Goal: Transaction & Acquisition: Purchase product/service

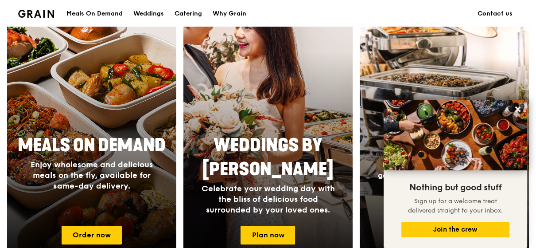
scroll to position [473, 0]
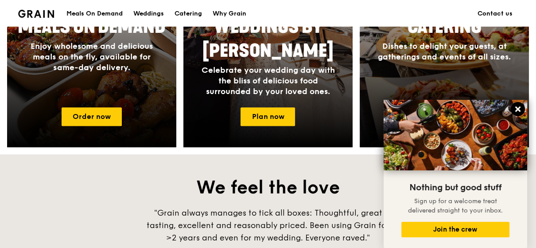
click at [519, 108] on icon at bounding box center [518, 108] width 5 height 5
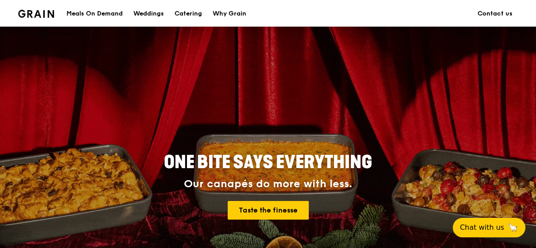
scroll to position [0, 0]
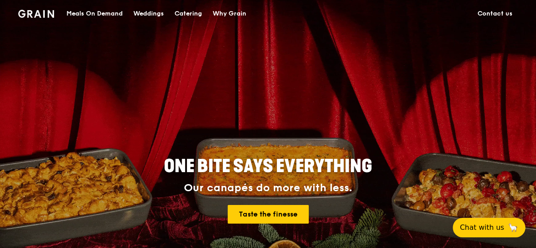
click at [185, 11] on div "Catering" at bounding box center [188, 13] width 27 height 27
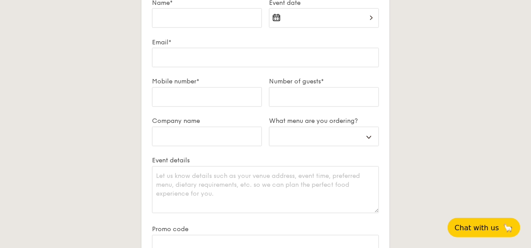
scroll to position [1536, 0]
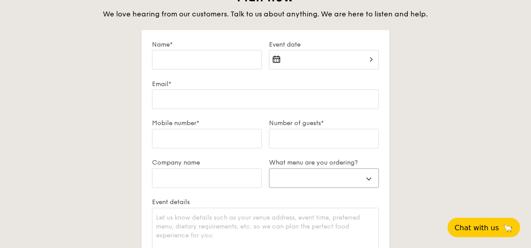
click at [336, 178] on select "Buffet Mini Buffet High Tea Canapés Meal Boxes Wedding" at bounding box center [324, 178] width 110 height 20
select select "buffet"
click at [269, 168] on select "Buffet Mini Buffet High Tea Canapés Meal Boxes Wedding" at bounding box center [324, 178] width 110 height 20
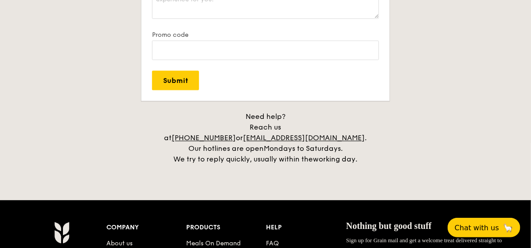
scroll to position [1891, 0]
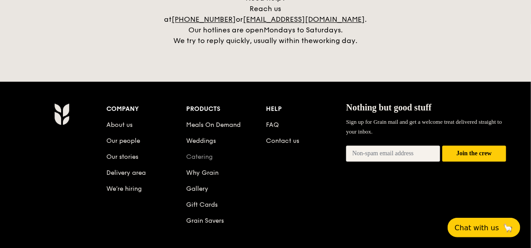
click at [197, 153] on link "Catering" at bounding box center [199, 157] width 27 height 8
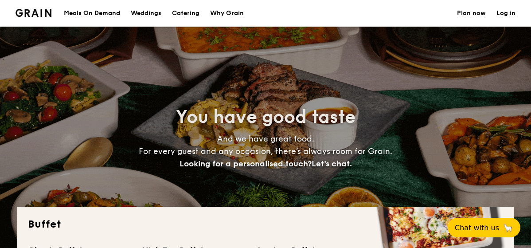
select select
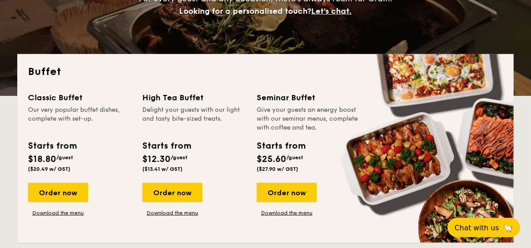
scroll to position [118, 0]
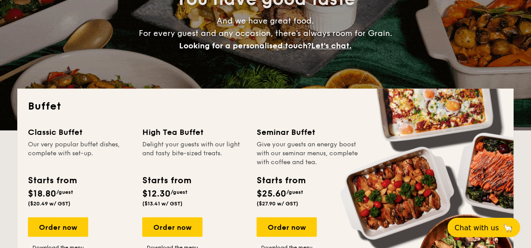
drag, startPoint x: 342, startPoint y: 199, endPoint x: 342, endPoint y: 188, distance: 12.0
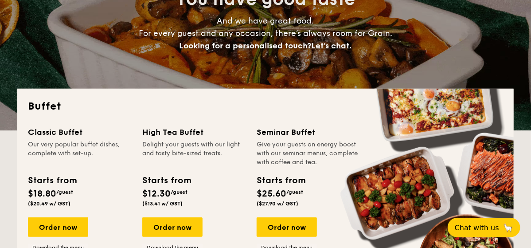
click at [342, 188] on div "Starts from $25.60 /guest ($27.90 w/ GST)" at bounding box center [308, 192] width 111 height 36
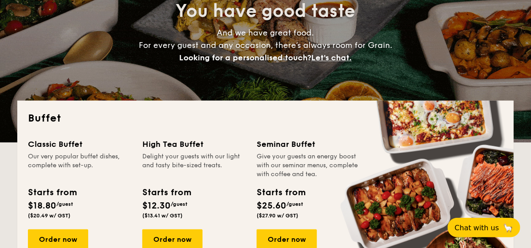
scroll to position [0, 0]
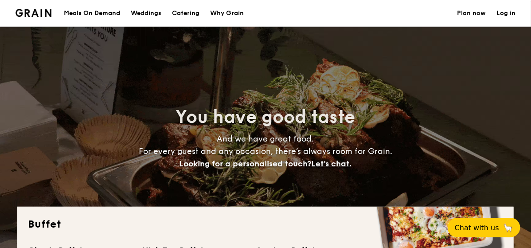
click at [188, 11] on h1 "Catering" at bounding box center [185, 13] width 27 height 27
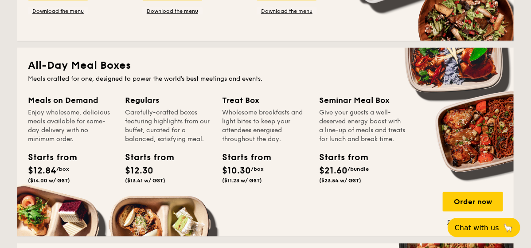
scroll to position [473, 0]
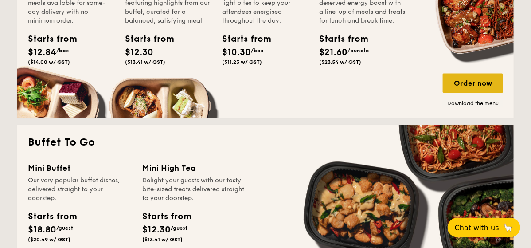
click at [462, 83] on div "Order now" at bounding box center [473, 84] width 60 height 20
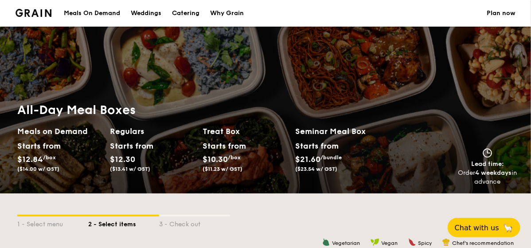
click at [103, 10] on div "Meals On Demand" at bounding box center [92, 13] width 56 height 27
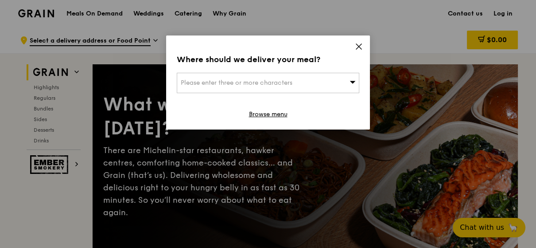
click at [356, 46] on icon at bounding box center [359, 47] width 8 height 8
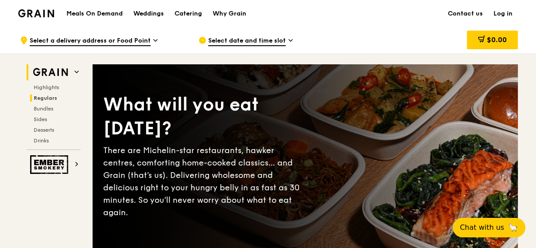
click at [51, 97] on span "Regulars" at bounding box center [45, 98] width 23 height 6
click at [187, 12] on div "Catering" at bounding box center [188, 13] width 27 height 27
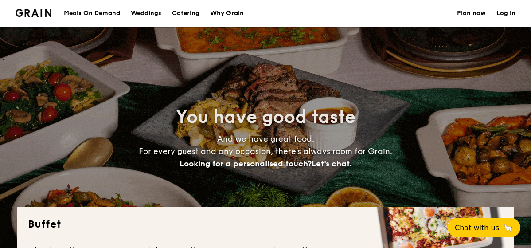
select select
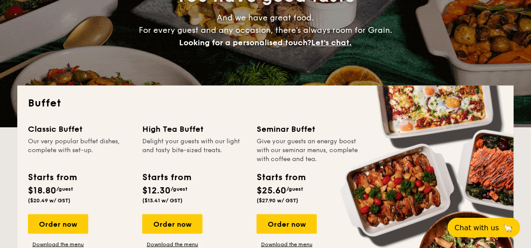
scroll to position [236, 0]
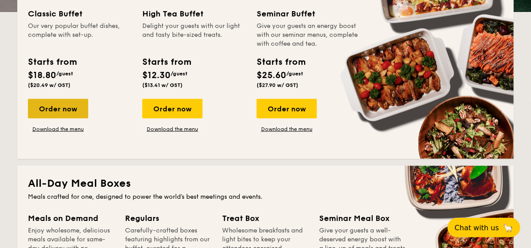
click at [56, 109] on div "Order now" at bounding box center [58, 109] width 60 height 20
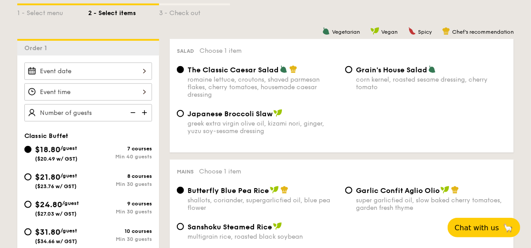
scroll to position [236, 0]
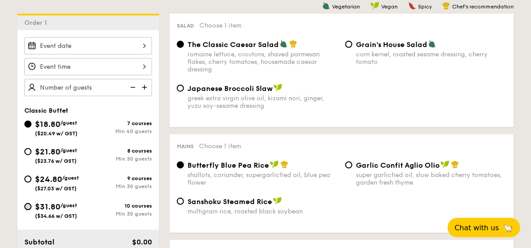
click at [27, 204] on input "$31.80 /guest ($34.66 w/ GST) 10 courses Min 30 guests" at bounding box center [27, 206] width 7 height 7
radio input "true"
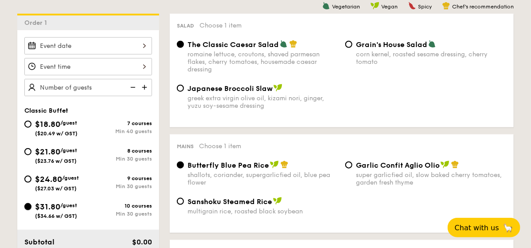
radio input "true"
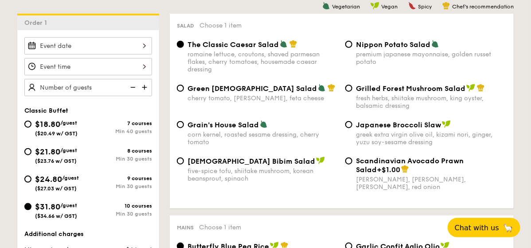
click at [83, 44] on div at bounding box center [88, 45] width 128 height 17
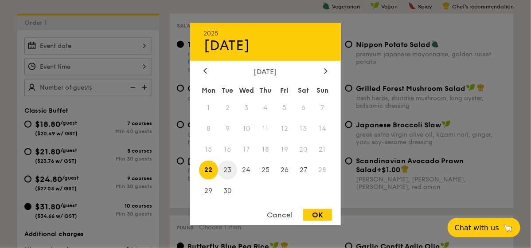
click at [225, 169] on span "23" at bounding box center [227, 169] width 19 height 19
click at [316, 217] on div "OK" at bounding box center [317, 215] width 29 height 12
type input "Sep 23, 2025"
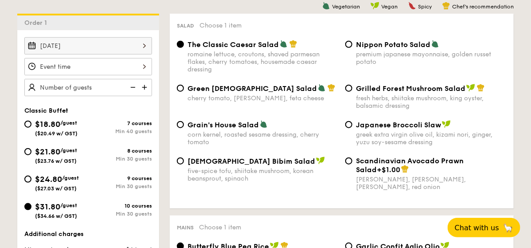
click at [86, 68] on div at bounding box center [88, 66] width 128 height 17
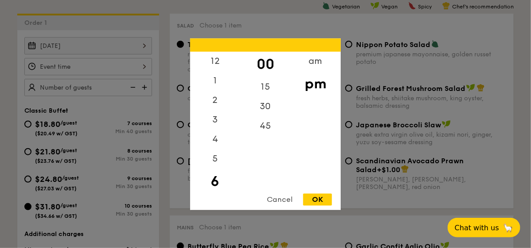
scroll to position [18, 0]
drag, startPoint x: 316, startPoint y: 66, endPoint x: 298, endPoint y: 75, distance: 19.8
click at [316, 66] on div "am" at bounding box center [315, 64] width 50 height 26
drag, startPoint x: 217, startPoint y: 113, endPoint x: 226, endPoint y: 112, distance: 8.9
click at [227, 112] on div "4" at bounding box center [215, 122] width 50 height 20
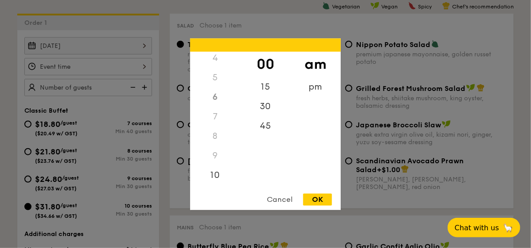
scroll to position [96, 0]
click at [219, 173] on div "11" at bounding box center [215, 183] width 50 height 26
click at [264, 129] on div "45" at bounding box center [265, 129] width 50 height 26
click at [311, 197] on div "OK" at bounding box center [317, 199] width 29 height 12
type input "11:45AM"
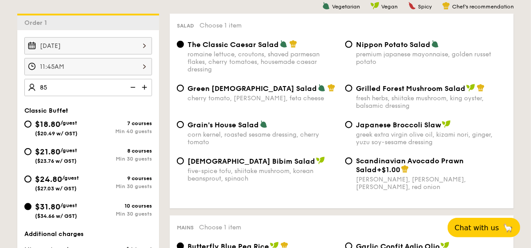
type input "85 guests"
click at [106, 101] on div "Sep 23, 2025 11:45AM 85 guests Classic Buffet $18.80 /guest ($20.49 w/ GST) 7 c…" at bounding box center [88, 174] width 142 height 288
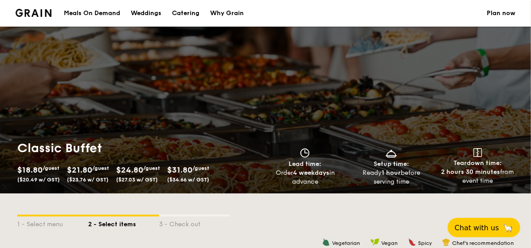
scroll to position [118, 0]
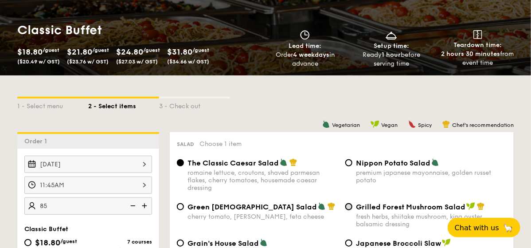
click at [346, 208] on input "Grilled Forest Mushroom Salad fresh herbs, shiitake mushroom, king oyster, bals…" at bounding box center [348, 206] width 7 height 7
radio input "true"
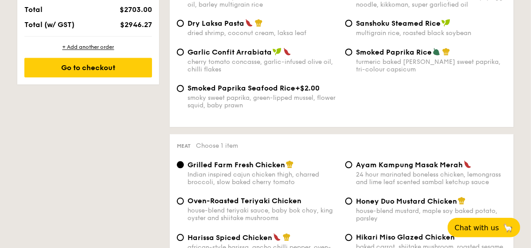
scroll to position [543, 0]
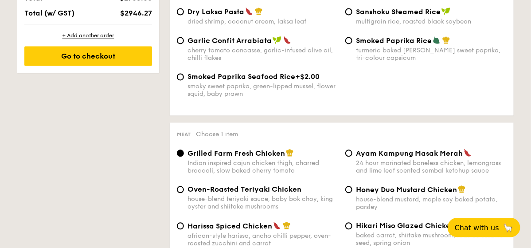
click at [370, 197] on div "Honey Duo Mustard Chicken house-blend mustard, maple soy baked potato, parsley" at bounding box center [431, 198] width 151 height 26
click at [352, 193] on input "Honey Duo Mustard Chicken house-blend mustard, maple soy baked potato, parsley" at bounding box center [348, 189] width 7 height 7
radio input "true"
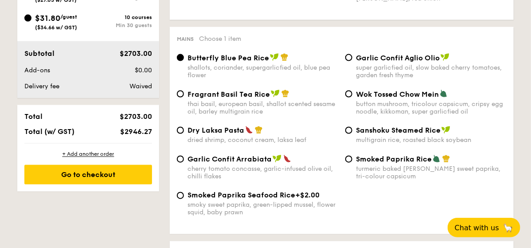
click at [367, 98] on span "Wok Tossed Chow Mein" at bounding box center [397, 94] width 83 height 8
click at [352, 98] on input "Wok Tossed Chow Mein button mushroom, tricolour capsicum, cripsy egg noodle, ki…" at bounding box center [348, 93] width 7 height 7
radio input "true"
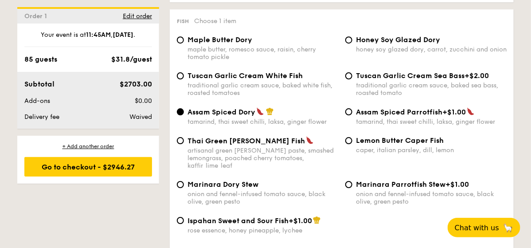
scroll to position [897, 0]
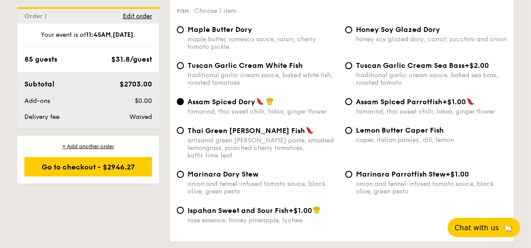
click at [190, 73] on div "Tuscan Garlic Cream White Fish traditional garlic cream sauce, baked white fish…" at bounding box center [263, 73] width 151 height 25
click at [184, 69] on input "Tuscan Garlic Cream White Fish traditional garlic cream sauce, baked white fish…" at bounding box center [180, 65] width 7 height 7
radio input "true"
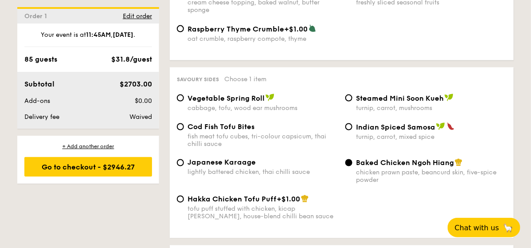
scroll to position [1489, 0]
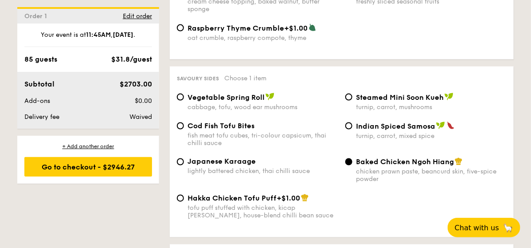
click at [205, 100] on span "Vegetable Spring Roll" at bounding box center [226, 97] width 77 height 8
click at [184, 100] on input "Vegetable Spring Roll cabbage, tofu, wood ear mushrooms" at bounding box center [180, 97] width 7 height 7
radio input "true"
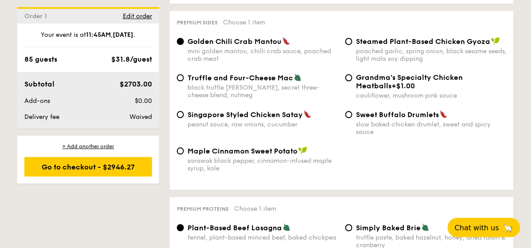
scroll to position [1725, 0]
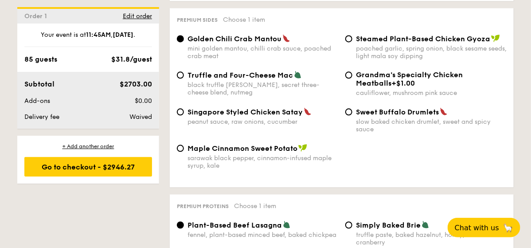
click at [356, 114] on span "Sweet Buffalo Drumlets" at bounding box center [397, 112] width 83 height 8
click at [352, 114] on input "Sweet Buffalo Drumlets slow baked chicken drumlet, sweet and spicy sauce" at bounding box center [348, 111] width 7 height 7
radio input "true"
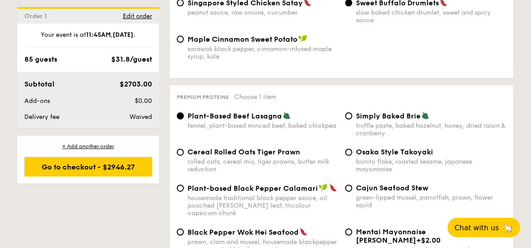
scroll to position [1843, 0]
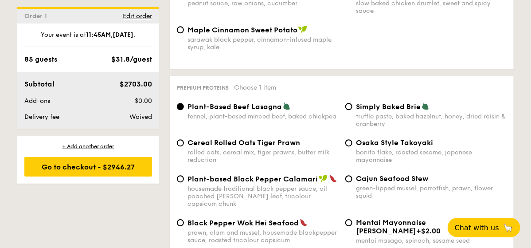
click at [219, 152] on div "rolled oats, cereal mix, tiger prawns, butter milk reduction" at bounding box center [263, 155] width 151 height 15
click at [184, 146] on input "Cereal Rolled Oats Tiger Prawn rolled oats, cereal mix, tiger prawns, butter mi…" at bounding box center [180, 142] width 7 height 7
radio input "true"
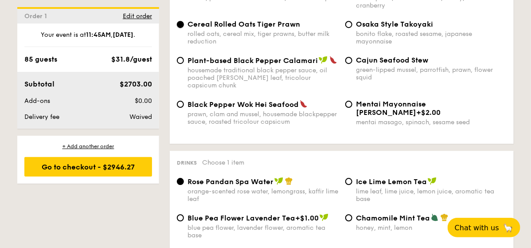
scroll to position [2079, 0]
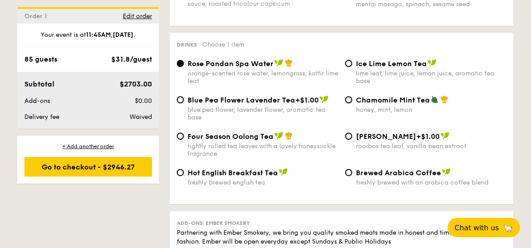
click at [358, 70] on div "lime leaf, lime juice, lemon juice, aromatic tea base" at bounding box center [431, 77] width 151 height 15
click at [352, 66] on input "Ice Lime Lemon Tea lime leaf, lime juice, lemon juice, aromatic tea base" at bounding box center [348, 63] width 7 height 7
radio input "true"
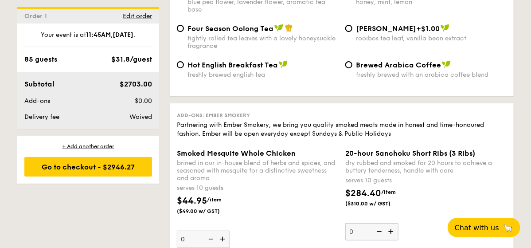
scroll to position [2198, 0]
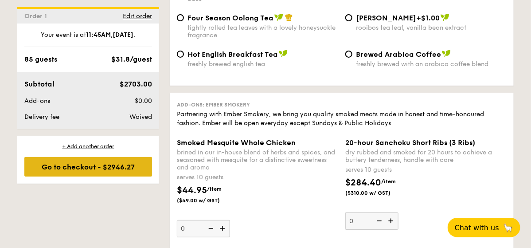
click at [74, 172] on div "Go to checkout - $2946.27" at bounding box center [88, 167] width 128 height 20
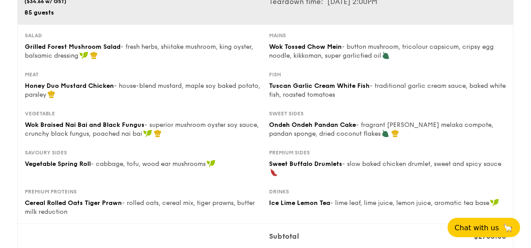
scroll to position [236, 0]
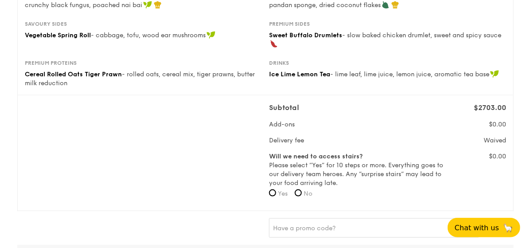
click at [307, 195] on span "No" at bounding box center [308, 194] width 9 height 8
click at [302, 195] on input "No" at bounding box center [298, 192] width 7 height 7
radio input "true"
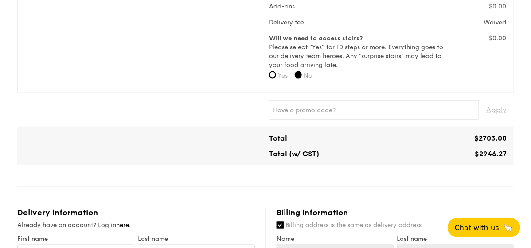
scroll to position [473, 0]
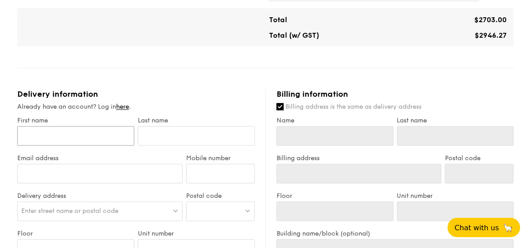
click at [89, 138] on input "First name" at bounding box center [75, 136] width 117 height 20
click at [125, 106] on link "here" at bounding box center [122, 107] width 13 height 8
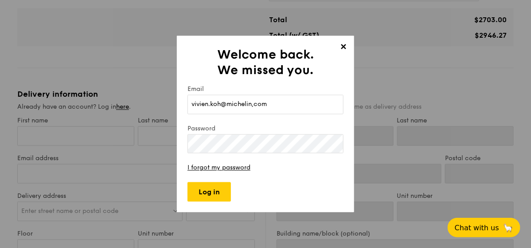
click at [251, 103] on input "vivien.koh@michelin,com" at bounding box center [266, 104] width 156 height 20
click at [255, 104] on input "vivien.koh@michelin,com" at bounding box center [266, 104] width 156 height 20
type input "[EMAIL_ADDRESS][DOMAIN_NAME]"
click at [226, 169] on link "I forgot my password" at bounding box center [219, 168] width 63 height 8
click at [345, 46] on span "✕" at bounding box center [343, 48] width 12 height 12
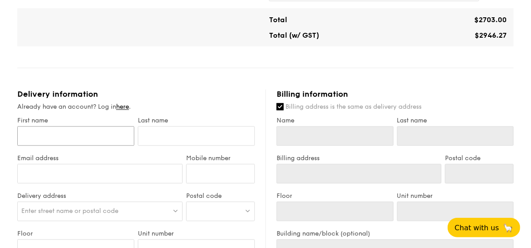
click at [45, 132] on input "First name" at bounding box center [75, 136] width 117 height 20
type input "M"
type input "MA"
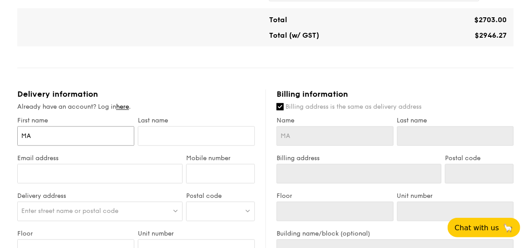
type input "MAR"
type input "MARY"
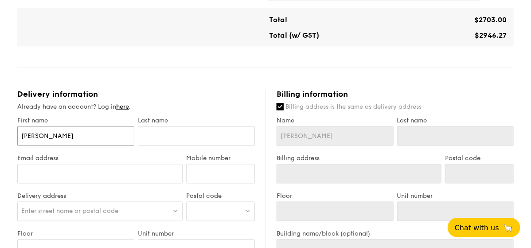
type input "MARY"
click at [152, 133] on input "text" at bounding box center [196, 136] width 117 height 20
type input "T"
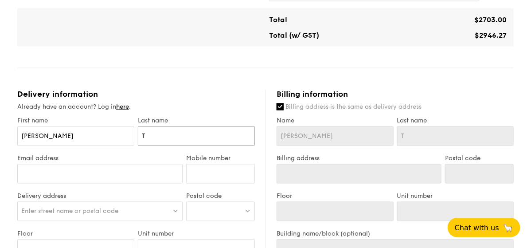
type input "TA"
type input "TAY"
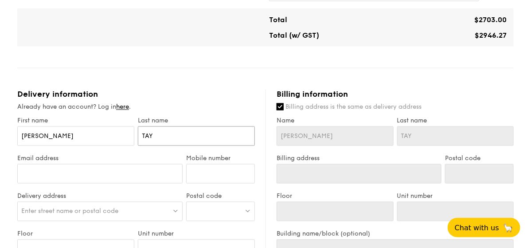
type input "TAY"
click at [122, 166] on input "Email address" at bounding box center [99, 174] width 165 height 20
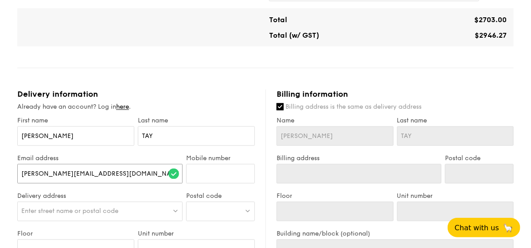
type input "mary.tay@michelin.com"
click at [212, 176] on input "Mobile number" at bounding box center [220, 174] width 69 height 20
type input "97567218"
click at [70, 208] on span "Enter street name or postal code" at bounding box center [69, 211] width 97 height 8
type input "78 shenton"
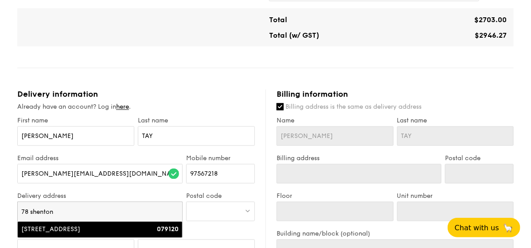
type input "78 Shenton Way"
type input "079120"
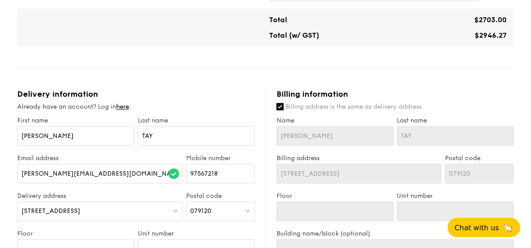
scroll to position [591, 0]
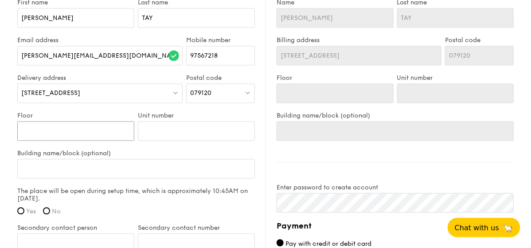
click at [61, 127] on input "Floor" at bounding box center [75, 131] width 117 height 20
type input "#"
type input "#2"
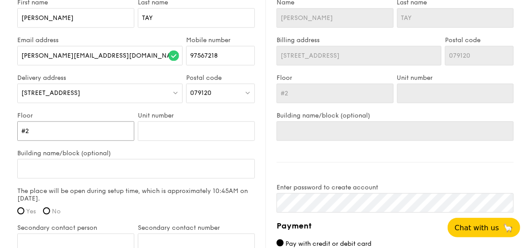
type input "#23"
type input "#23-"
type input "#23-0"
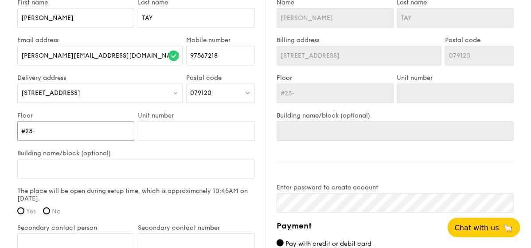
type input "#23-0"
type input "#23-01"
click at [81, 125] on input "#23-01" at bounding box center [75, 131] width 117 height 20
type input "#23-0"
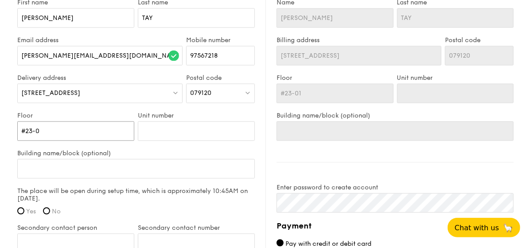
type input "#23-0"
type input "#23-"
type input "#23"
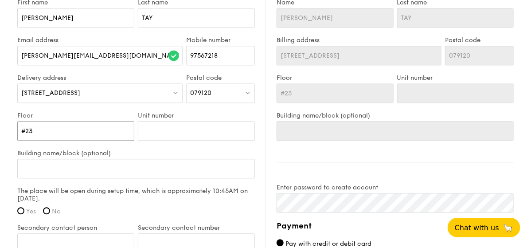
type input "#2"
type input "#23"
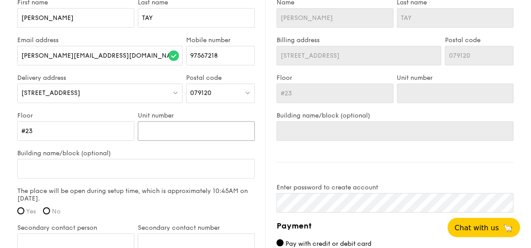
click at [163, 134] on input "Unit number" at bounding box center [196, 131] width 117 height 20
type input "0"
type input "01"
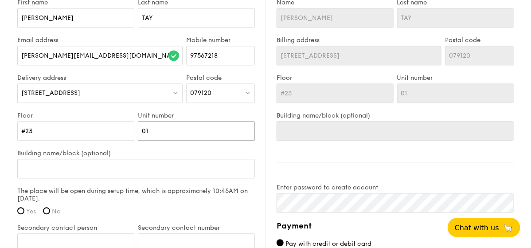
type input "01"
click at [39, 169] on input "Building name/block (optional)" at bounding box center [136, 169] width 238 height 20
click at [26, 208] on span "Yes" at bounding box center [31, 211] width 10 height 8
click at [24, 208] on input "Yes" at bounding box center [20, 210] width 7 height 7
radio input "true"
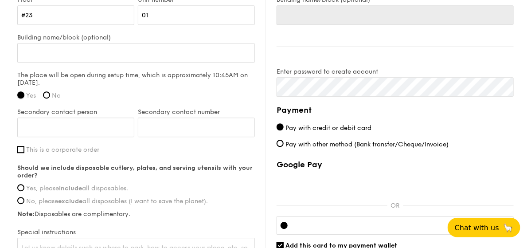
scroll to position [709, 0]
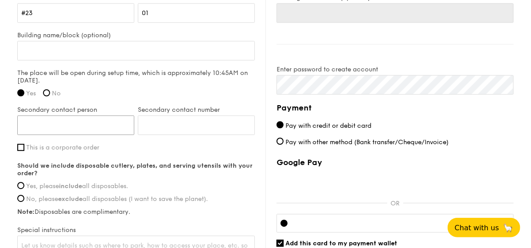
click at [79, 125] on input "Secondary contact person" at bounding box center [75, 125] width 117 height 20
type input "VIVIEN KOH"
click at [197, 128] on input "Secondary contact number" at bounding box center [196, 125] width 117 height 20
type input "97640766"
click at [20, 144] on input "This is a corporate order" at bounding box center [20, 147] width 7 height 7
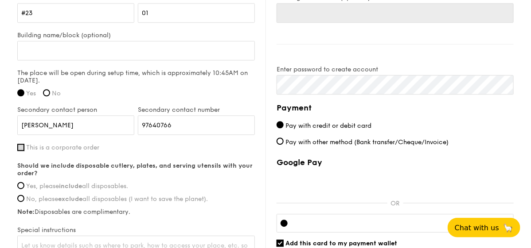
checkbox input "true"
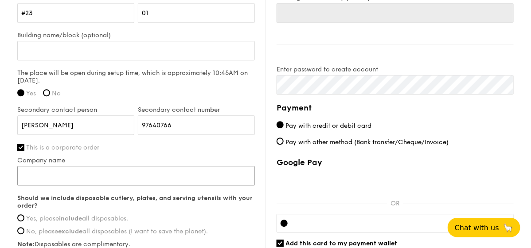
click at [47, 177] on input "Company name" at bounding box center [136, 176] width 238 height 20
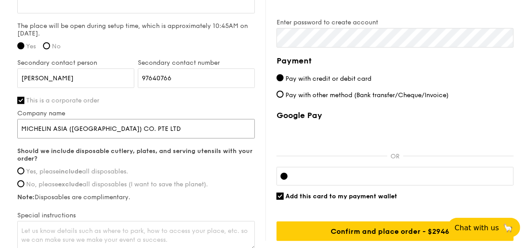
scroll to position [757, 0]
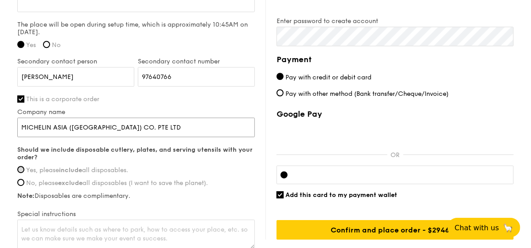
type input "MICHELIN ASIA (SINGAPORE) CO. PTE LTD"
click at [18, 167] on input "Yes, please include all disposables." at bounding box center [20, 169] width 7 height 7
radio input "true"
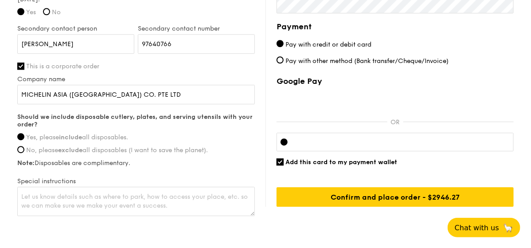
scroll to position [804, 0]
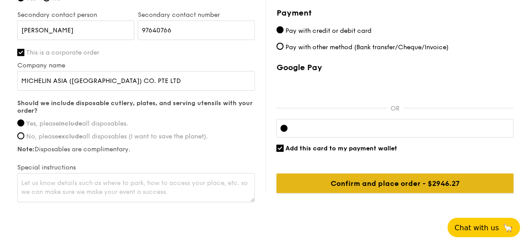
click at [351, 183] on input "Confirm and place order - $2946.27" at bounding box center [395, 183] width 237 height 20
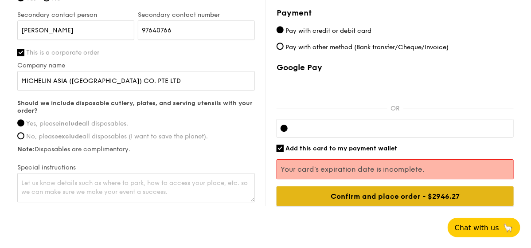
click at [408, 193] on input "Confirm and place order - $2946.27" at bounding box center [395, 196] width 237 height 20
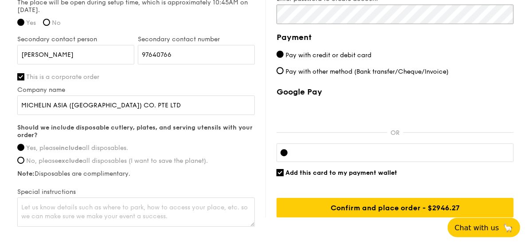
scroll to position [782, 0]
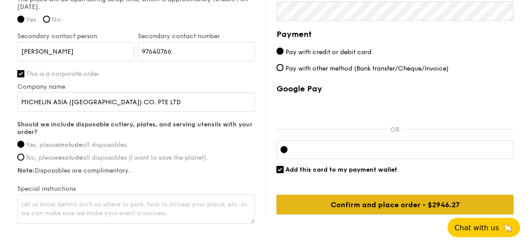
click at [363, 200] on input "Confirm and place order - $2946.27" at bounding box center [395, 205] width 237 height 20
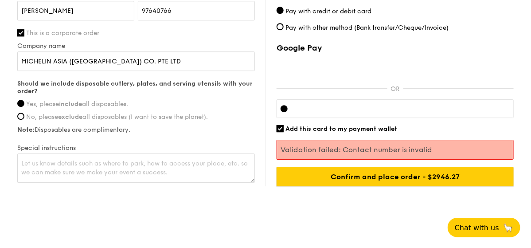
scroll to position [830, 0]
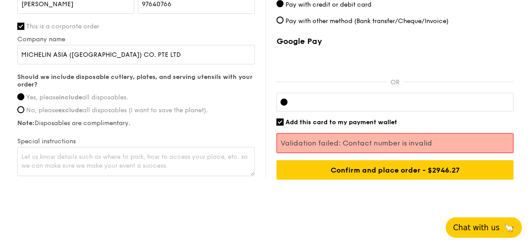
click at [489, 227] on span "Chat with us" at bounding box center [476, 227] width 47 height 9
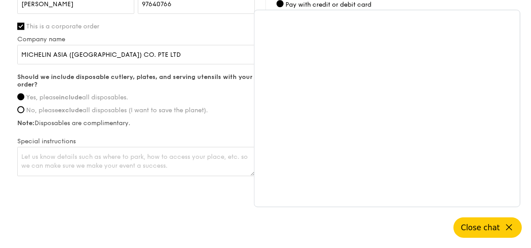
scroll to position [594, 0]
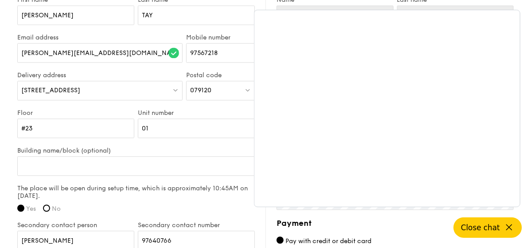
click at [514, 225] on button "Close chat" at bounding box center [488, 227] width 68 height 20
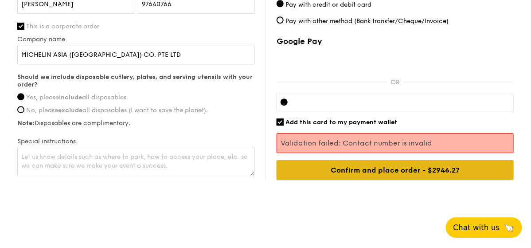
click at [366, 168] on input "Confirm and place order - $2946.27" at bounding box center [395, 170] width 237 height 20
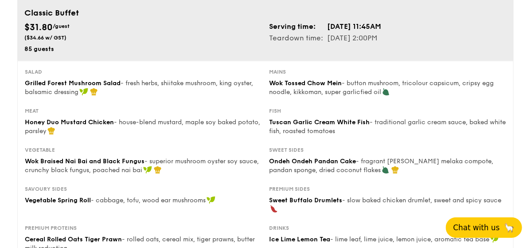
scroll to position [0, 0]
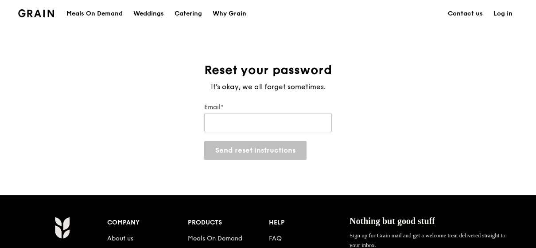
click at [228, 127] on input "Email*" at bounding box center [268, 122] width 128 height 19
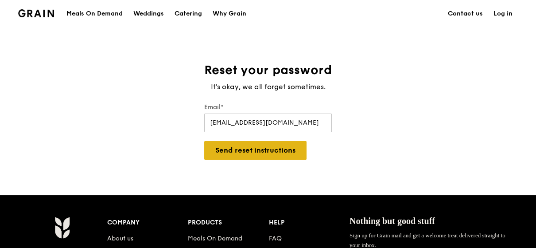
type input "[EMAIL_ADDRESS][DOMAIN_NAME]"
click at [238, 151] on button "Send reset instructions" at bounding box center [255, 150] width 102 height 19
